Goal: Task Accomplishment & Management: Manage account settings

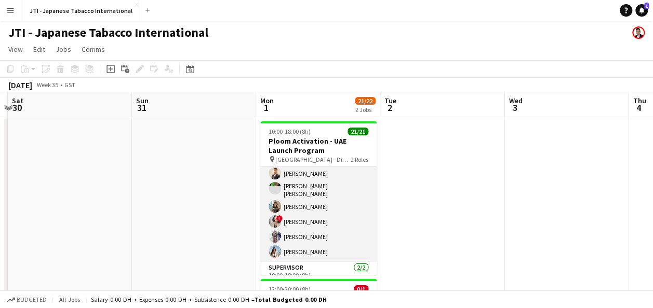
scroll to position [216, 0]
click at [309, 229] on app-card-role "Brand Ambassador 19/19 10:00-18:00 (8h) [PERSON_NAME] [PERSON_NAME] [PERSON_NAM…" at bounding box center [318, 105] width 116 height 309
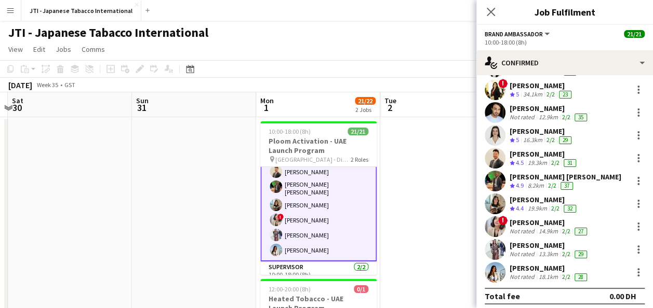
scroll to position [259, 0]
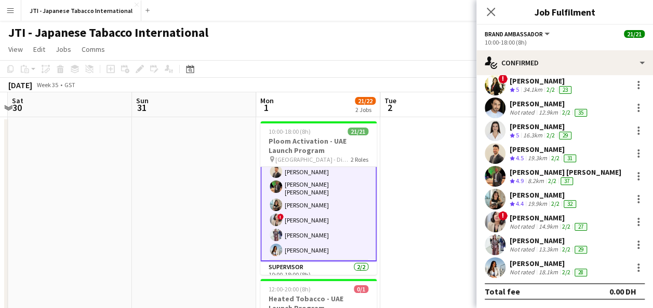
click at [534, 242] on div "[PERSON_NAME]" at bounding box center [548, 240] width 79 height 9
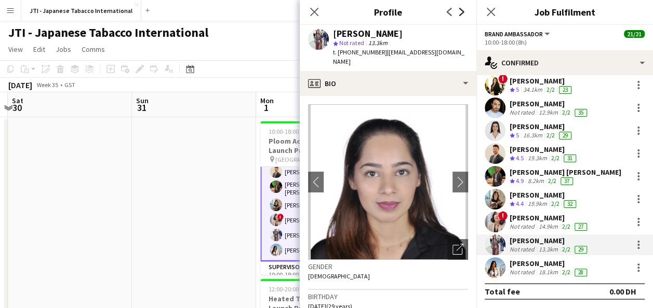
click at [459, 11] on icon "Next" at bounding box center [461, 12] width 8 height 8
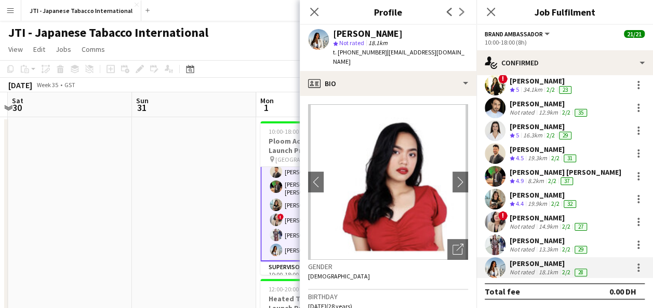
click at [459, 11] on div "Previous Next" at bounding box center [456, 12] width 42 height 24
click at [447, 11] on icon at bounding box center [448, 12] width 5 height 8
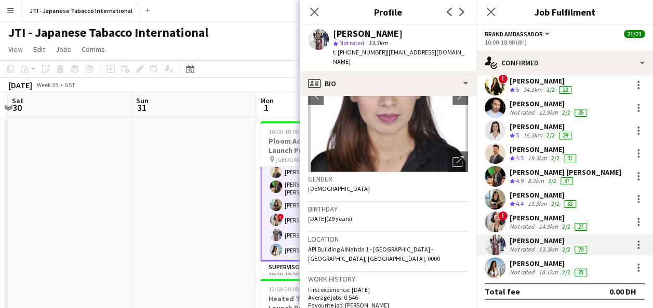
scroll to position [0, 0]
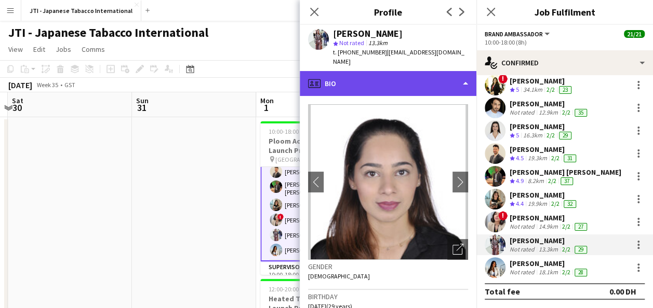
click at [465, 74] on div "profile Bio" at bounding box center [388, 83] width 177 height 25
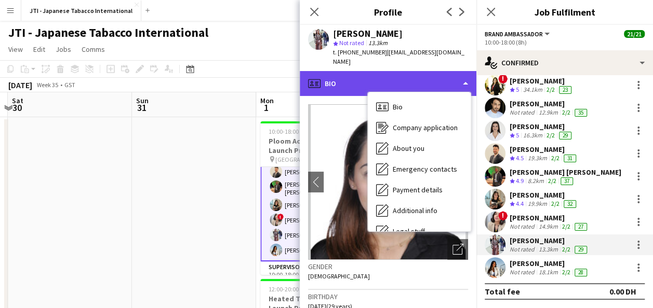
click at [465, 74] on div "profile Bio" at bounding box center [388, 83] width 177 height 25
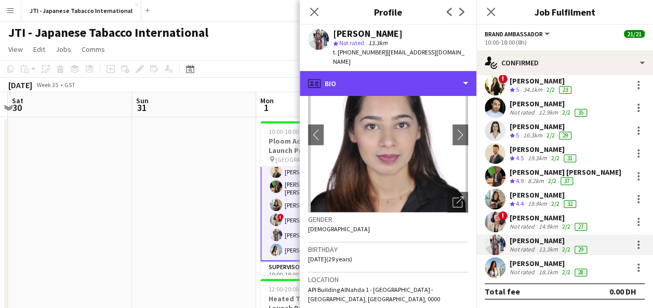
scroll to position [48, 0]
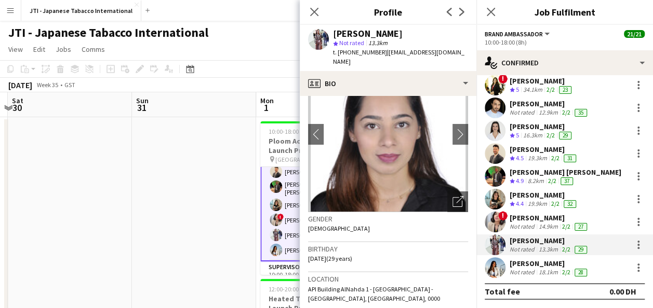
click at [466, 13] on app-icon "Next" at bounding box center [461, 12] width 12 height 12
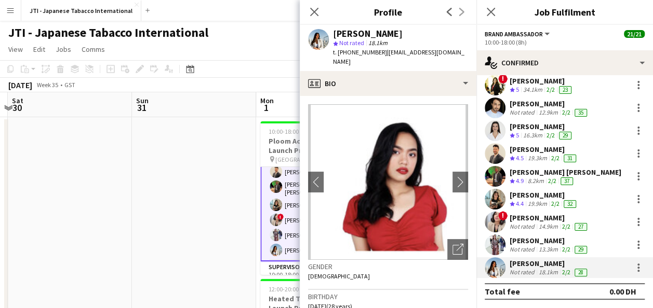
click at [538, 221] on div "[PERSON_NAME]" at bounding box center [548, 217] width 79 height 9
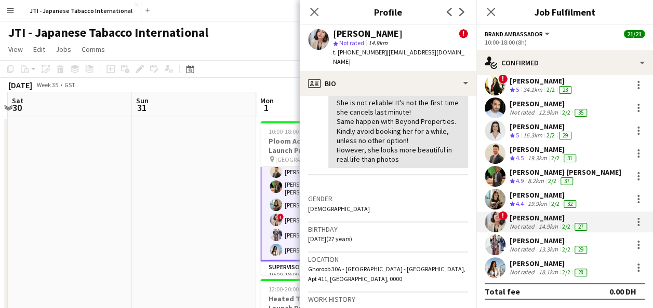
scroll to position [228, 0]
